Goal: Information Seeking & Learning: Learn about a topic

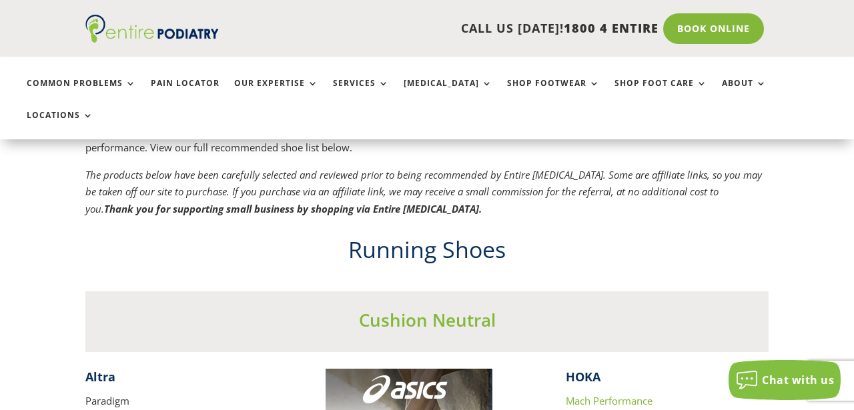
scroll to position [1031, 0]
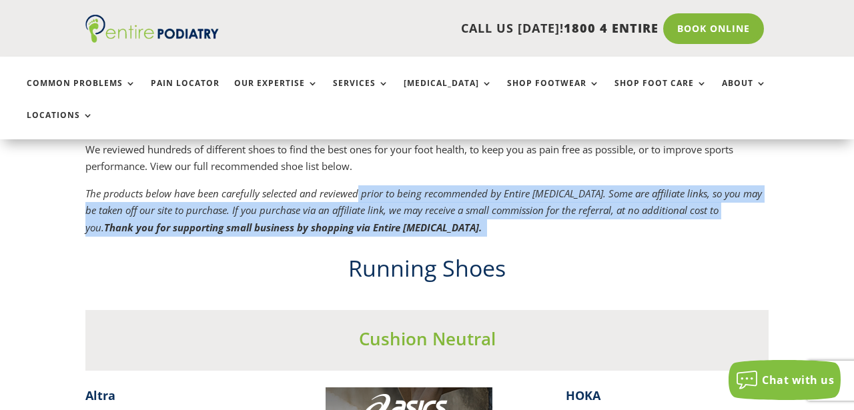
drag, startPoint x: 358, startPoint y: 175, endPoint x: 410, endPoint y: 204, distance: 59.4
click at [410, 204] on p "The products below have been carefully selected and reviewed prior to being rec…" at bounding box center [426, 210] width 683 height 51
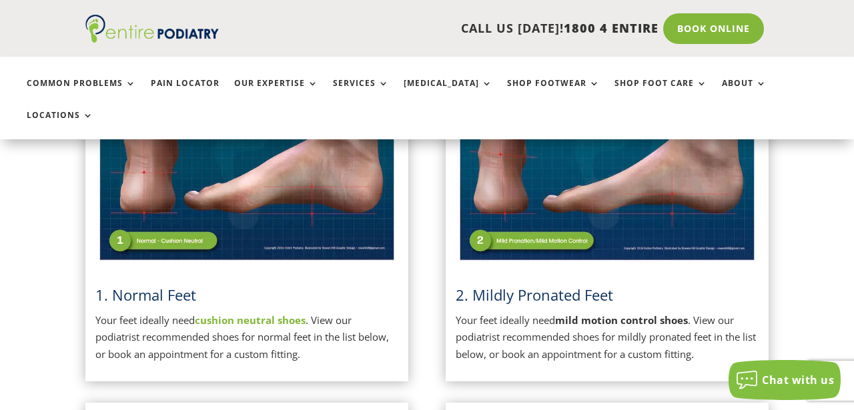
scroll to position [418, 0]
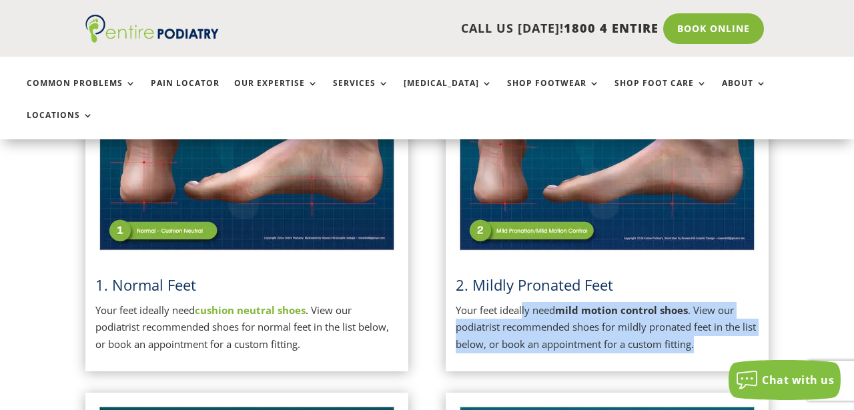
drag, startPoint x: 523, startPoint y: 280, endPoint x: 567, endPoint y: 324, distance: 62.3
click at [567, 324] on div "2. Mildly Pronated Feet Your feet ideally need mild motion control shoes . View…" at bounding box center [607, 201] width 303 height 320
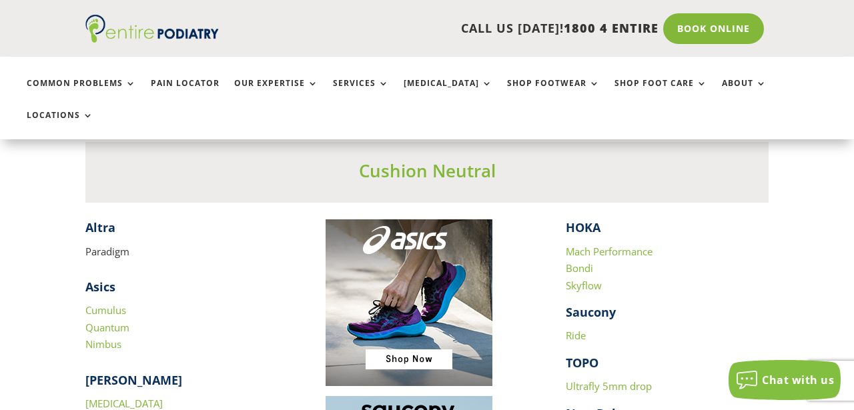
scroll to position [1197, 0]
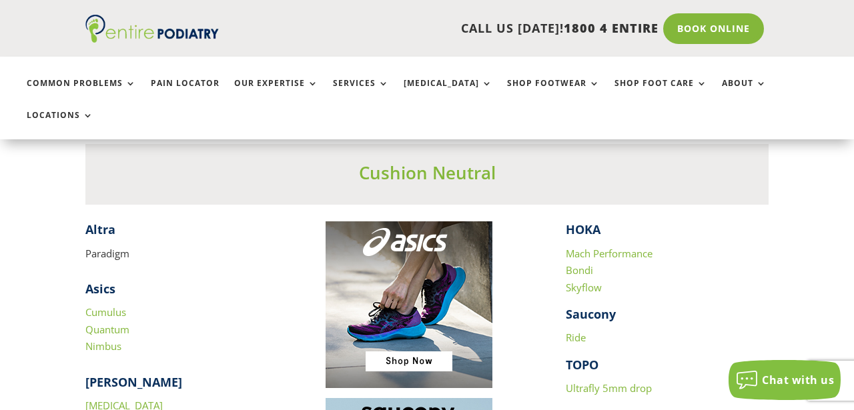
click at [105, 281] on strong "Asics" at bounding box center [100, 289] width 30 height 16
copy div "Asics"
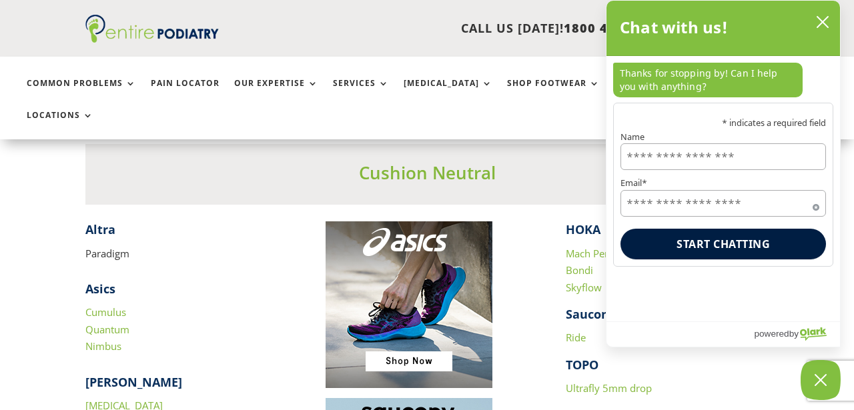
click at [287, 221] on h4 "​ Altra" at bounding box center [186, 232] width 203 height 23
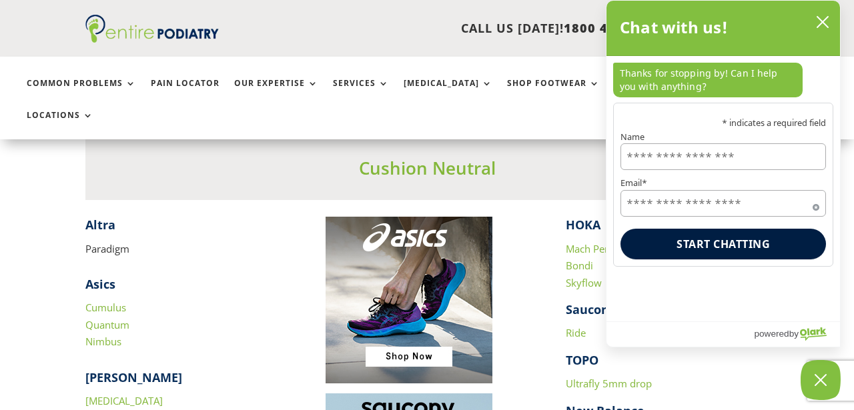
scroll to position [1203, 0]
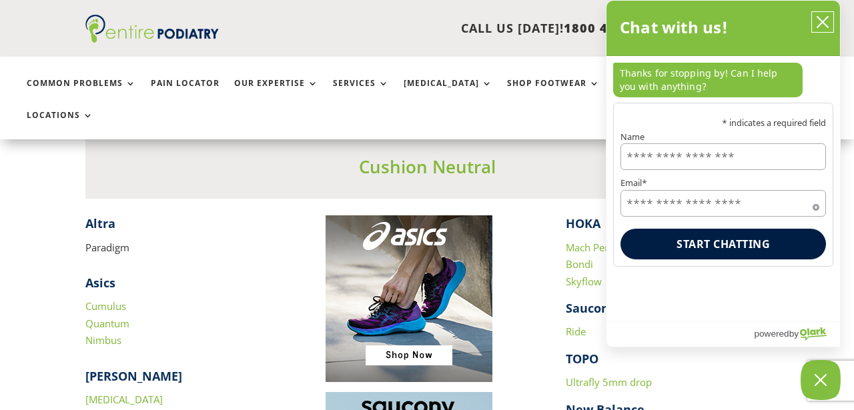
click at [820, 28] on icon "close chatbox" at bounding box center [822, 21] width 13 height 13
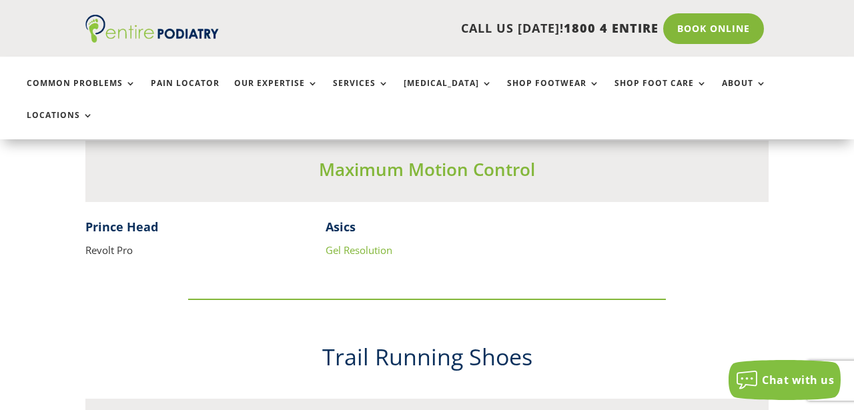
scroll to position [3142, 0]
